Goal: Use online tool/utility: Use online tool/utility

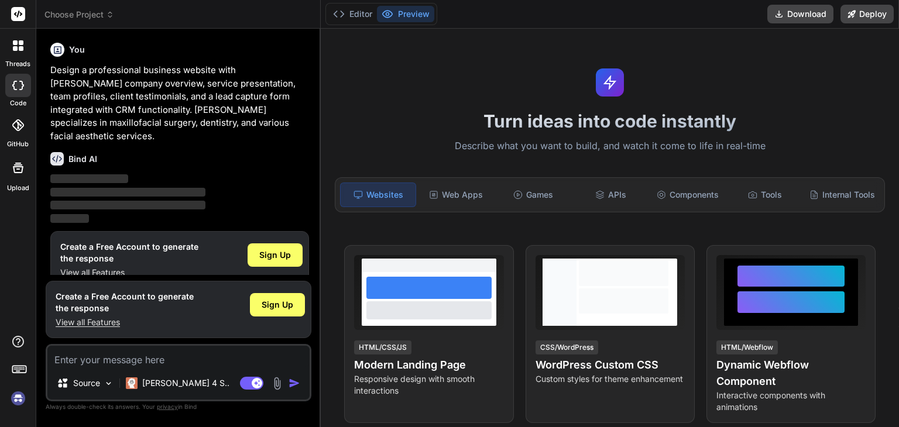
scroll to position [5, 0]
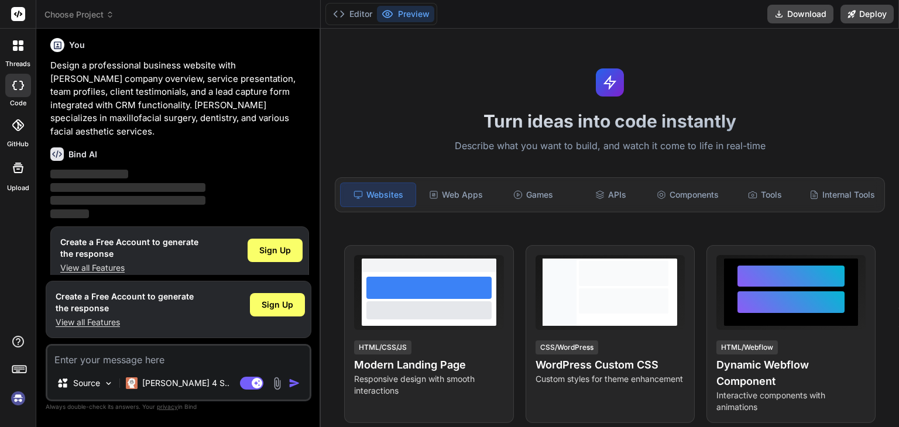
type textarea "x"
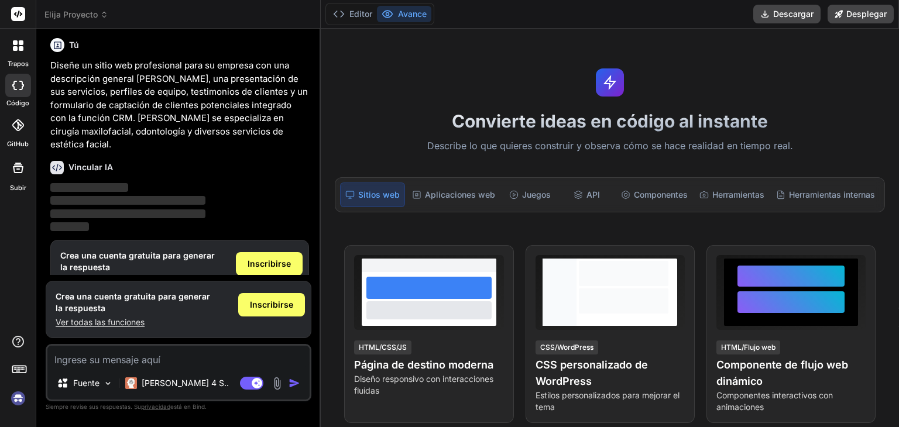
click at [415, 16] on font "Avance" at bounding box center [412, 14] width 29 height 10
click at [408, 17] on font "Avance" at bounding box center [412, 14] width 29 height 10
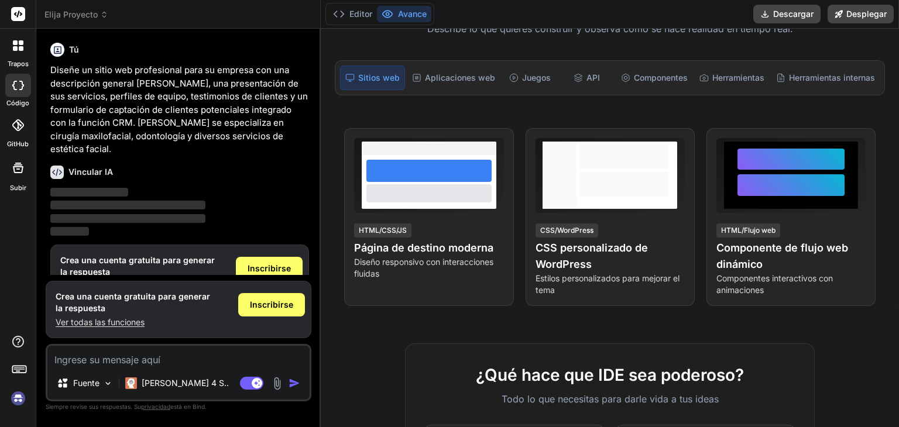
click at [66, 363] on textarea at bounding box center [178, 356] width 262 height 21
type textarea "p"
type textarea "x"
type textarea "pu"
type textarea "x"
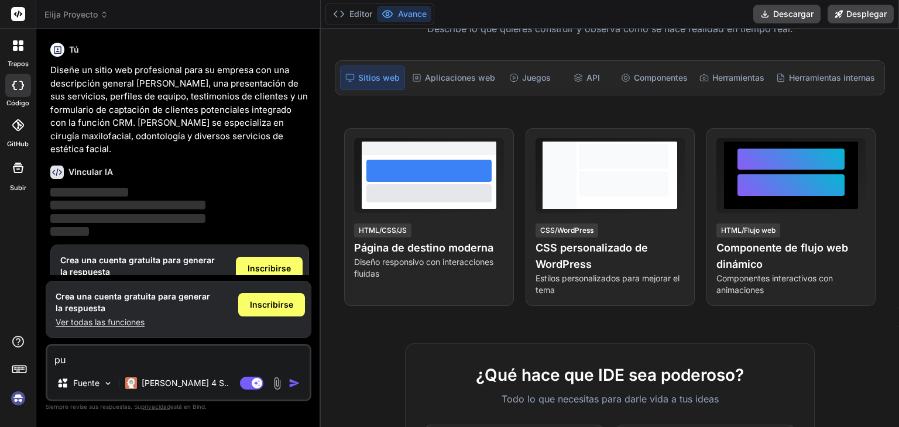
type textarea "pue"
type textarea "x"
type textarea "pued"
type textarea "x"
type textarea "puedo"
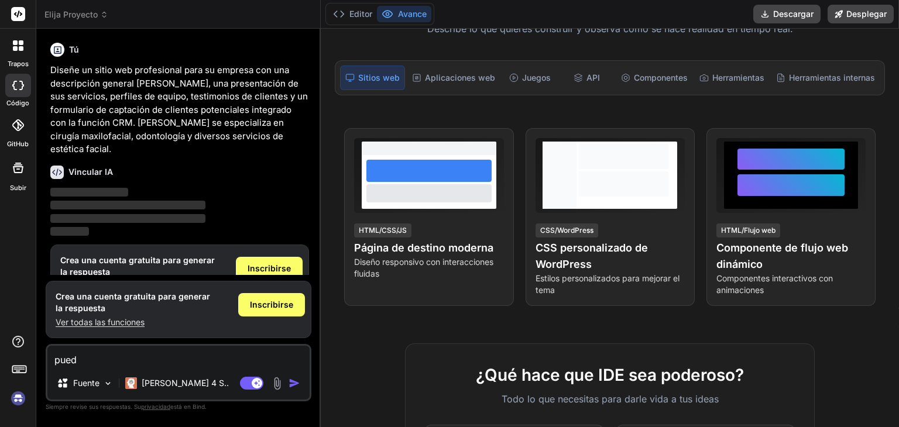
type textarea "x"
type textarea "puedo"
type textarea "x"
type textarea "puedo v"
type textarea "x"
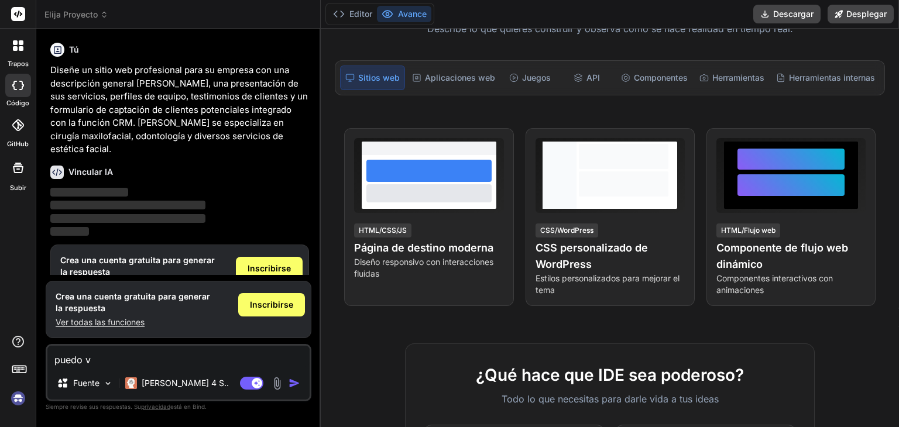
type textarea "puedo ve"
type textarea "x"
type textarea "puedo ver"
type textarea "x"
type textarea "puedo ver"
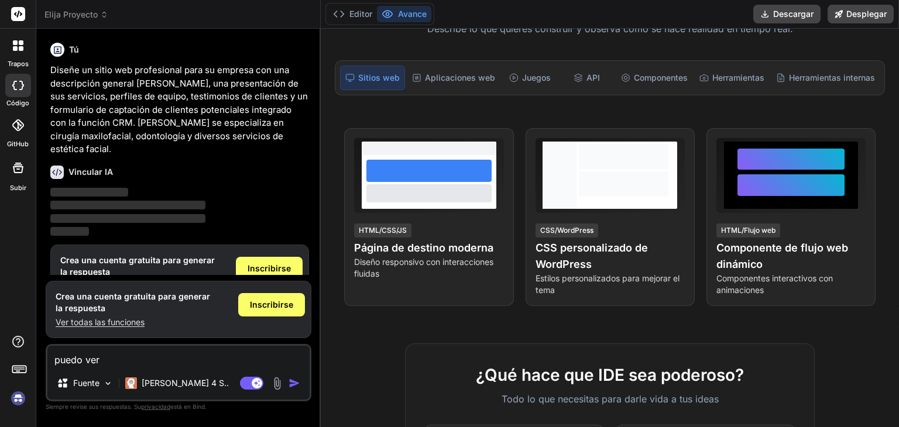
type textarea "x"
type textarea "puedo ver e"
type textarea "x"
type textarea "puedo ver el"
type textarea "x"
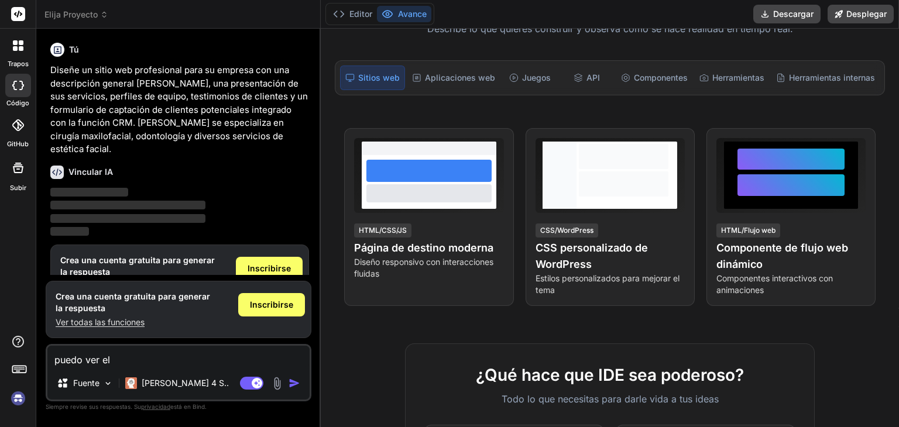
type textarea "puedo ver el"
type textarea "x"
type textarea "puedo ver el a"
type textarea "x"
type textarea "puedo ver el av"
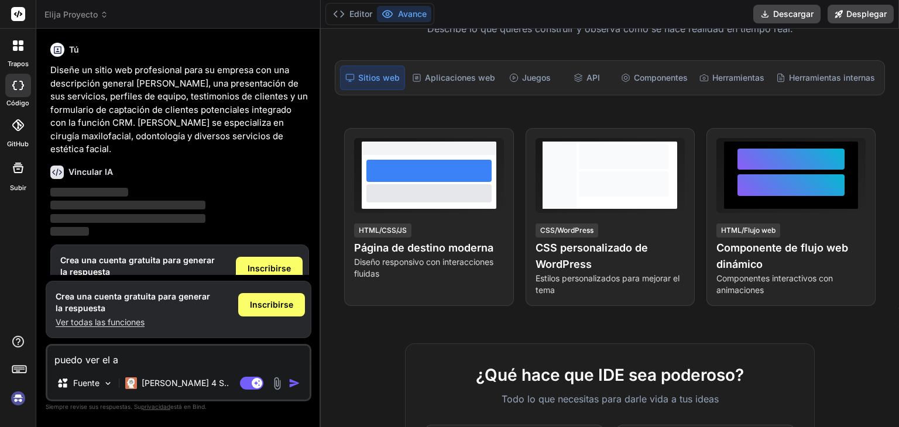
type textarea "x"
type textarea "puedo ver el ava"
type textarea "x"
type textarea "puedo ver el avan"
type textarea "x"
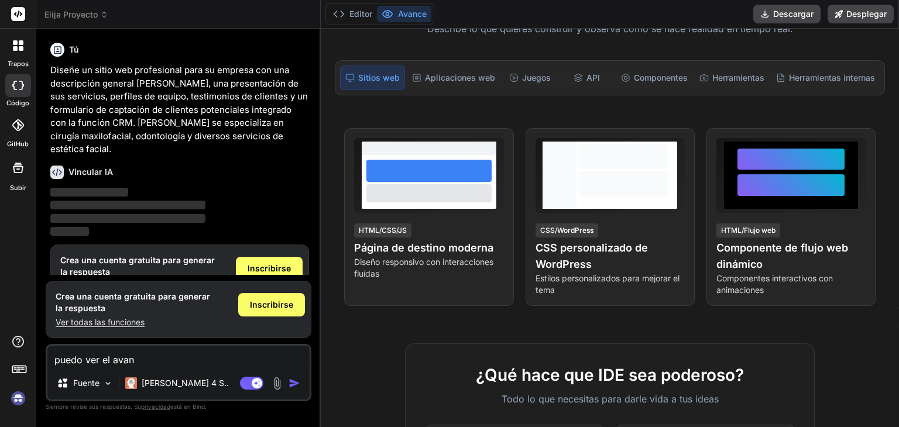
type textarea "puedo ver el avanc"
type textarea "x"
type textarea "puedo ver el avance"
type textarea "x"
type textarea "puedo ver el avance"
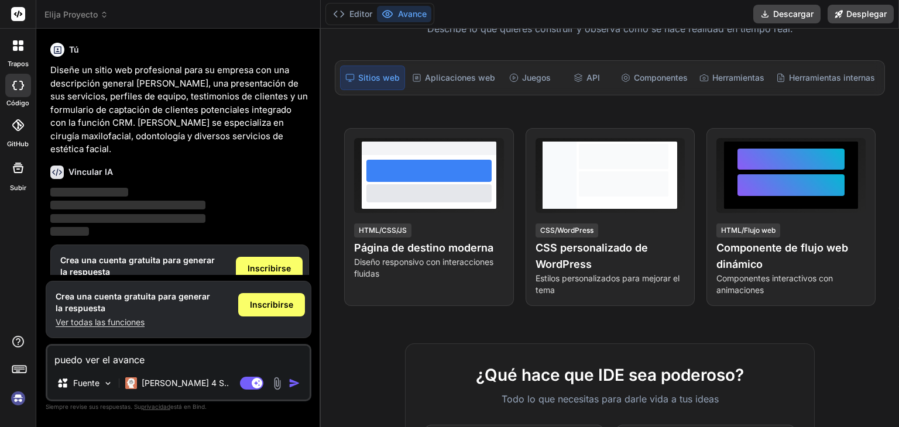
type textarea "x"
type textarea "puedo ver el avance o"
type textarea "x"
type textarea "puedo ver el avance o"
type textarea "x"
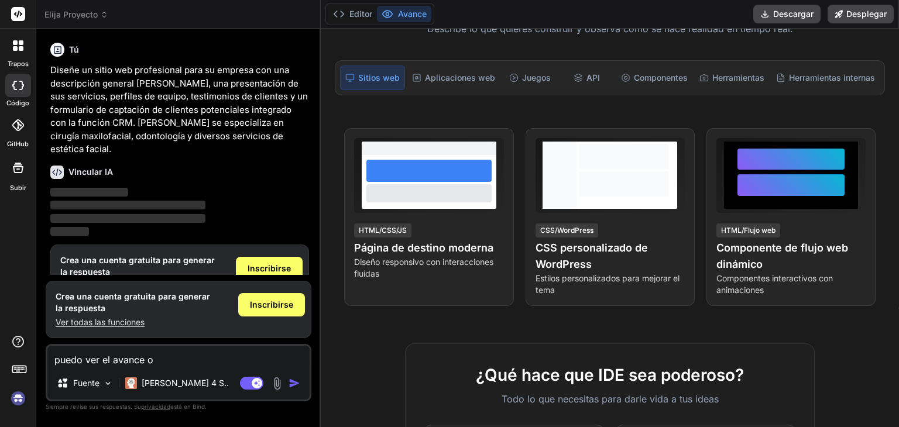
type textarea "puedo ver el avance o d"
type textarea "x"
type textarea "puedo ver el avance o de"
type textarea "x"
type textarea "puedo ver el avance o deb"
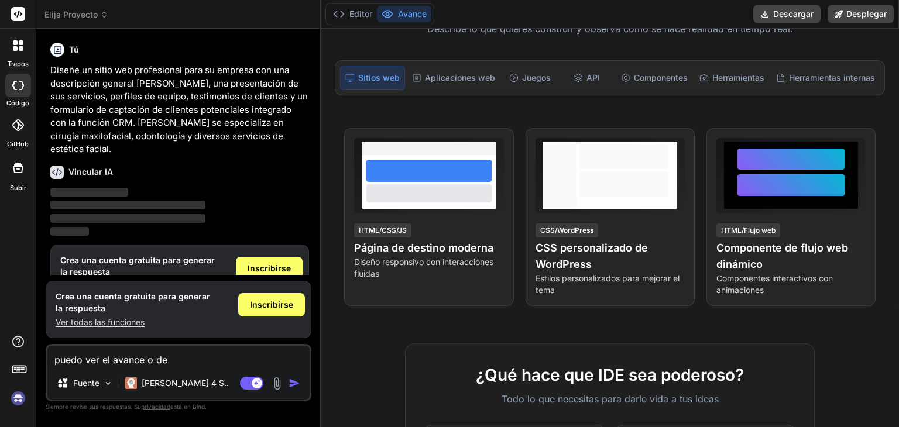
type textarea "x"
type textarea "puedo ver el avance o debo"
type textarea "x"
type textarea "puedo ver el avance o debo"
type textarea "x"
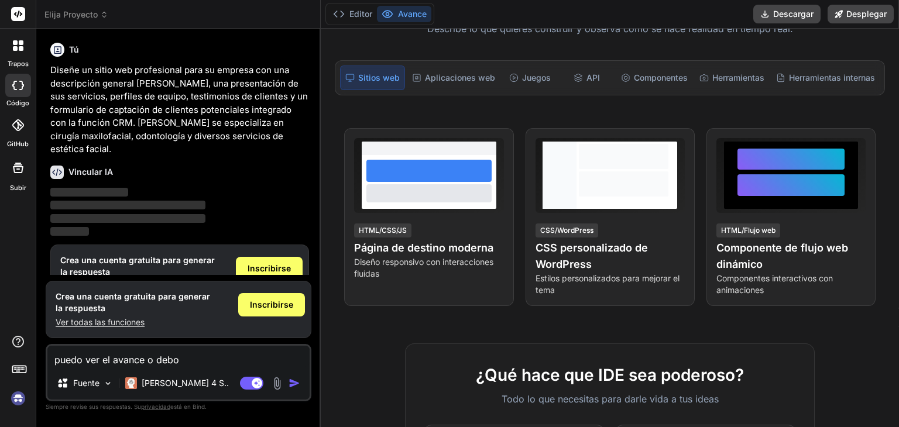
type textarea "puedo ver el avance o debo e"
type textarea "x"
type textarea "puedo ver el avance o debo es"
type textarea "x"
type textarea "puedo ver el avance o debo esp"
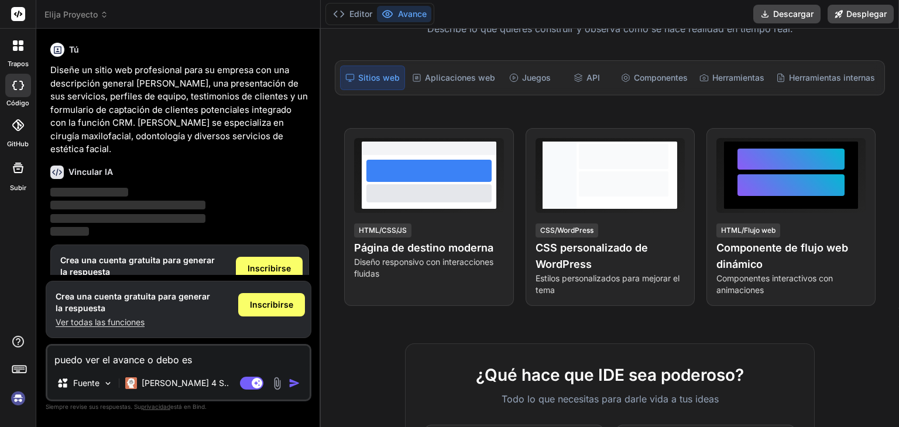
type textarea "x"
type textarea "puedo ver el avance o [PERSON_NAME]"
type textarea "x"
type textarea "puedo ver el avance o [PERSON_NAME]"
type textarea "x"
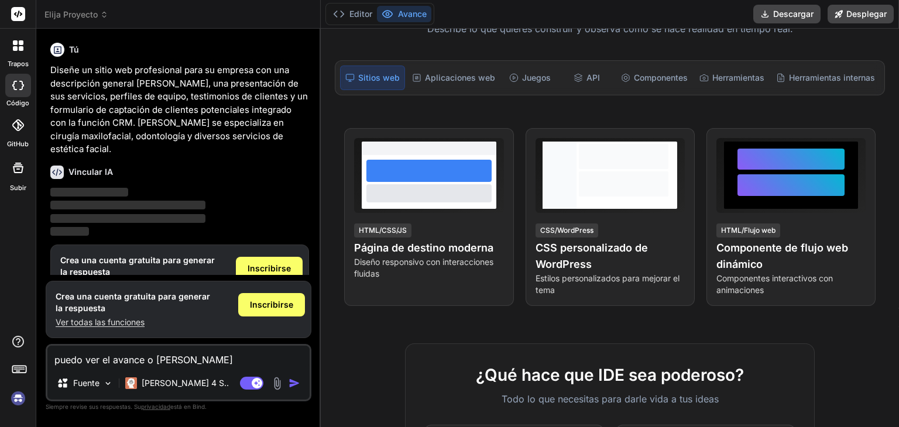
type textarea "puedo ver el avance o debo espera"
type textarea "x"
type textarea "puedo ver el avance o debo esperar"
type textarea "x"
type textarea "puedo ver el avance o debo esperar"
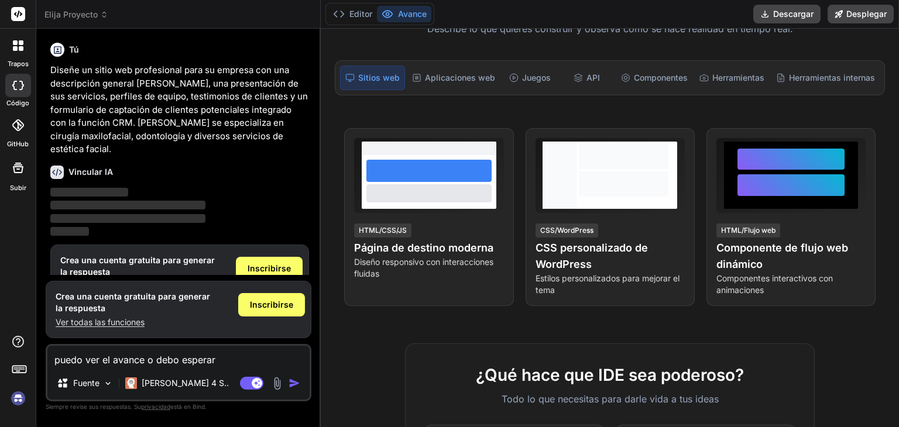
click at [295, 383] on img "button" at bounding box center [294, 383] width 12 height 12
click at [296, 387] on img "button" at bounding box center [294, 383] width 12 height 12
drag, startPoint x: 222, startPoint y: 358, endPoint x: 35, endPoint y: 353, distance: 186.7
click at [35, 353] on div "trapos código GitHub Subir Elija Proyecto Created with Pixso. Vincular IA Búsqu…" at bounding box center [449, 213] width 899 height 427
type textarea "x"
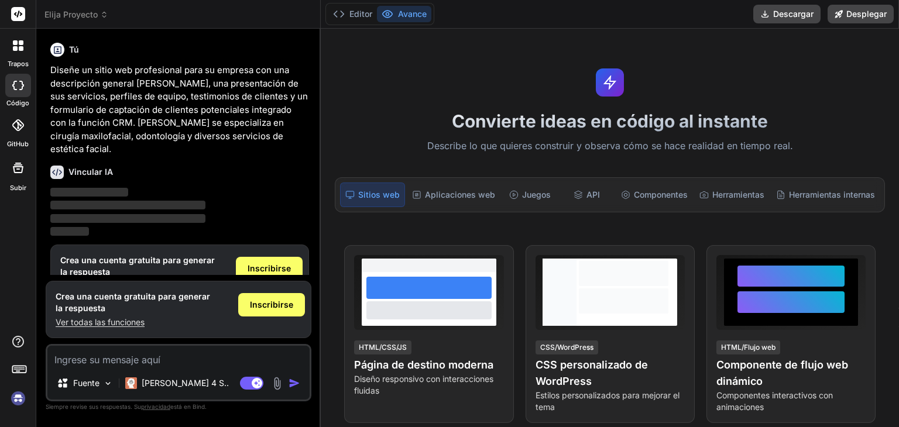
click at [412, 11] on font "Avance" at bounding box center [412, 14] width 29 height 10
click at [408, 10] on font "Avance" at bounding box center [412, 14] width 29 height 10
click at [408, 13] on font "Avance" at bounding box center [412, 14] width 29 height 10
click at [420, 17] on font "Avance" at bounding box center [412, 14] width 29 height 10
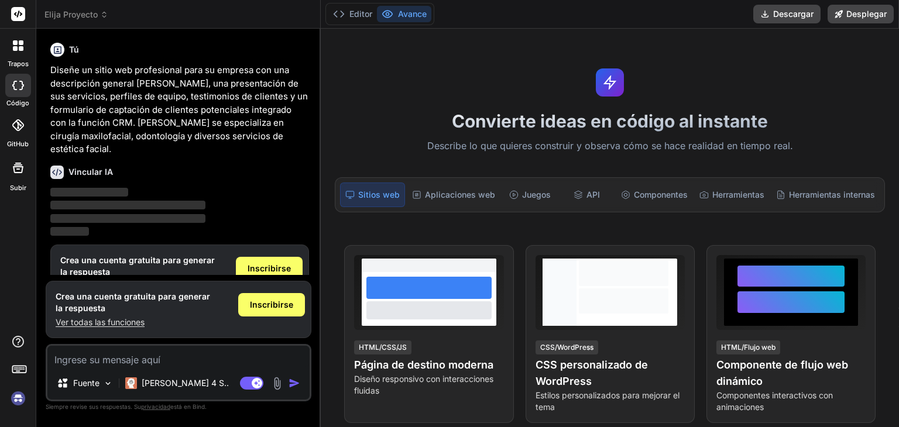
click at [420, 17] on font "Avance" at bounding box center [412, 14] width 29 height 10
click at [417, 18] on font "Avance" at bounding box center [412, 14] width 29 height 10
click at [378, 190] on font "Sitios web" at bounding box center [379, 195] width 42 height 10
